Goal: Navigation & Orientation: Find specific page/section

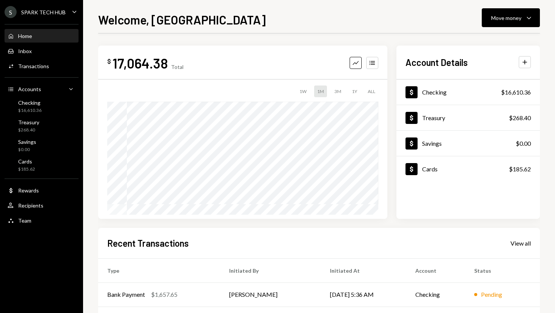
scroll to position [43, 0]
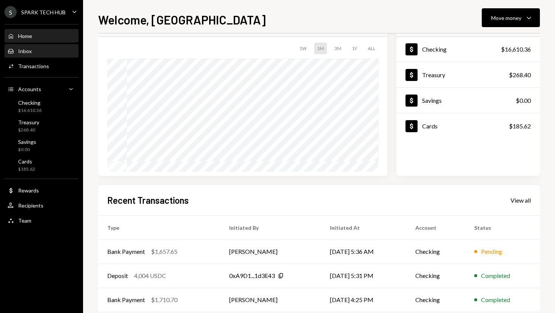
click at [40, 56] on div "Inbox Inbox" at bounding box center [42, 51] width 68 height 13
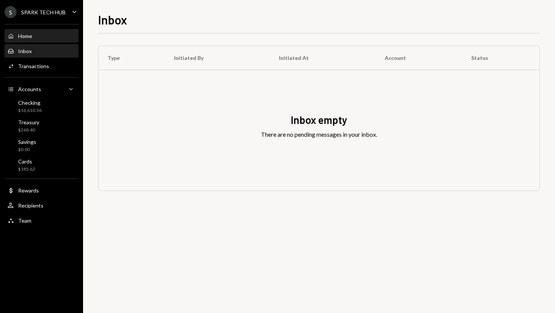
click at [42, 33] on div "Home Home" at bounding box center [42, 36] width 68 height 7
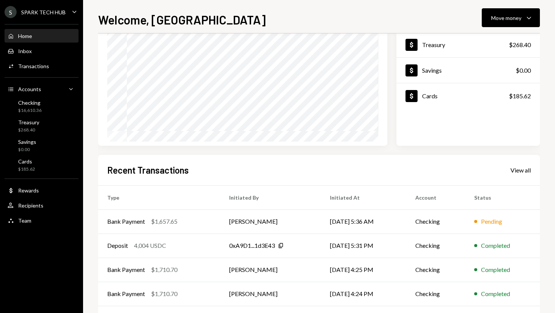
scroll to position [74, 0]
